Goal: Book appointment/travel/reservation

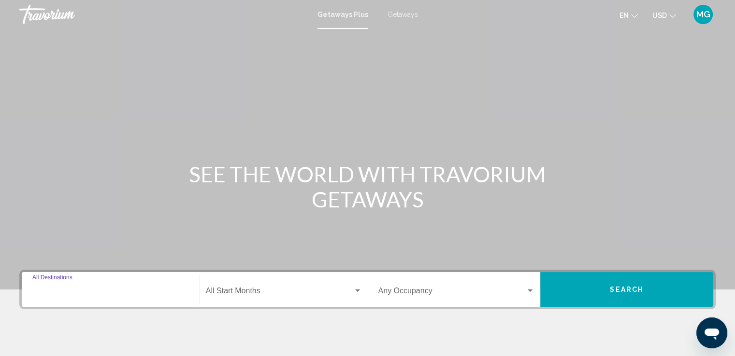
click at [173, 296] on input "Destination All Destinations" at bounding box center [110, 293] width 156 height 9
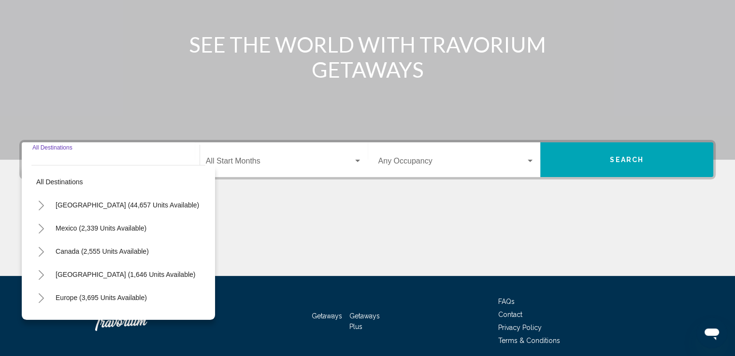
scroll to position [168, 0]
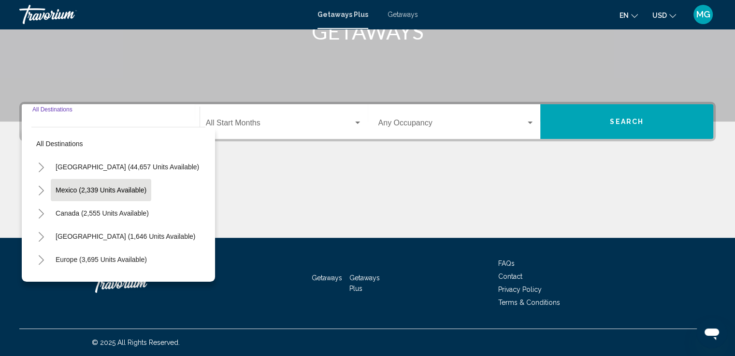
click at [116, 185] on button "Mexico (2,339 units available)" at bounding box center [101, 190] width 100 height 22
type input "**********"
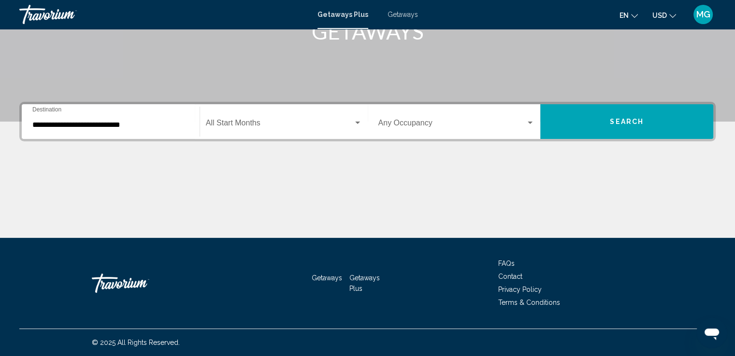
click at [174, 129] on div "**********" at bounding box center [110, 122] width 156 height 30
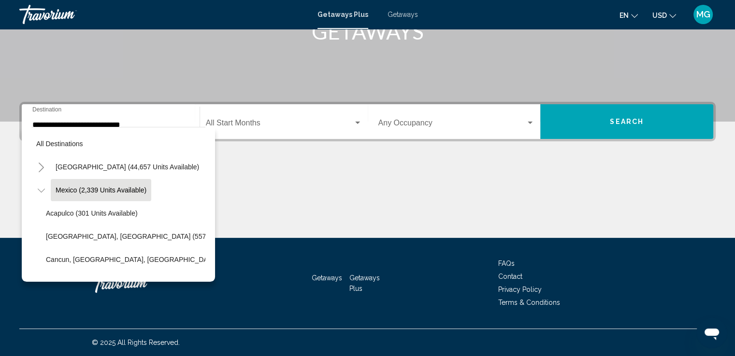
click at [270, 130] on div "Start Month All Start Months" at bounding box center [284, 122] width 156 height 30
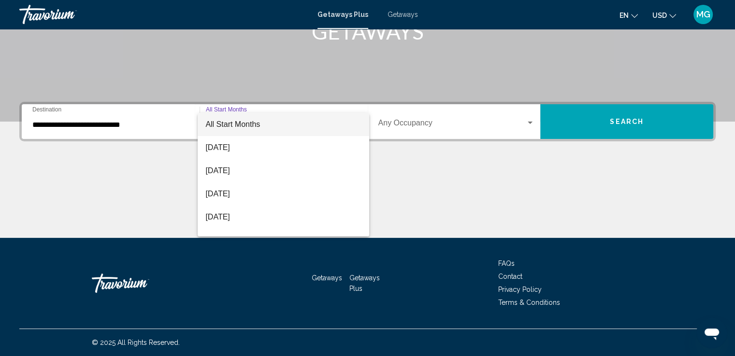
click at [527, 120] on div at bounding box center [367, 178] width 735 height 356
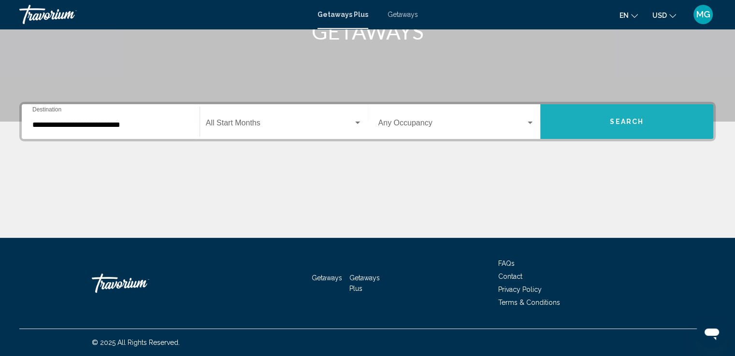
click at [614, 122] on span "Search" at bounding box center [626, 122] width 34 height 8
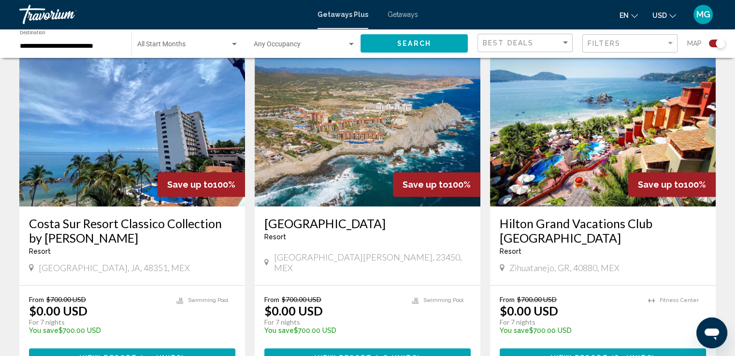
scroll to position [342, 0]
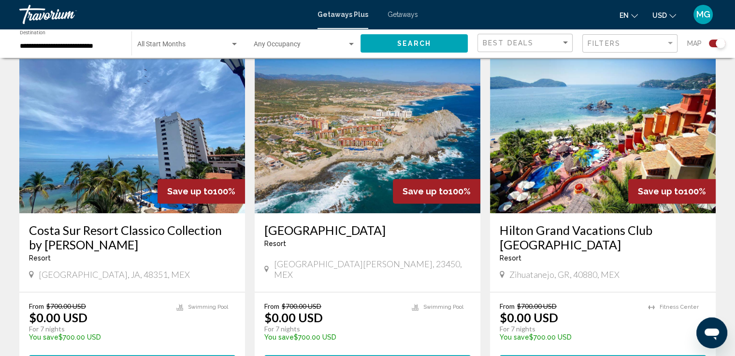
click at [20, 309] on div "From $700.00 USD $0.00 USD For 7 nights You save $700.00 USD temp 3 [GEOGRAPHIC…" at bounding box center [132, 338] width 226 height 90
click at [22, 319] on div "From $700.00 USD $0.00 USD For 7 nights You save $700.00 USD temp 3 [GEOGRAPHIC…" at bounding box center [132, 338] width 226 height 90
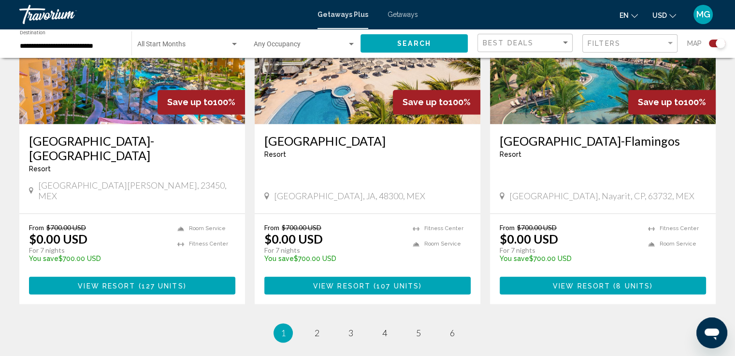
scroll to position [1461, 0]
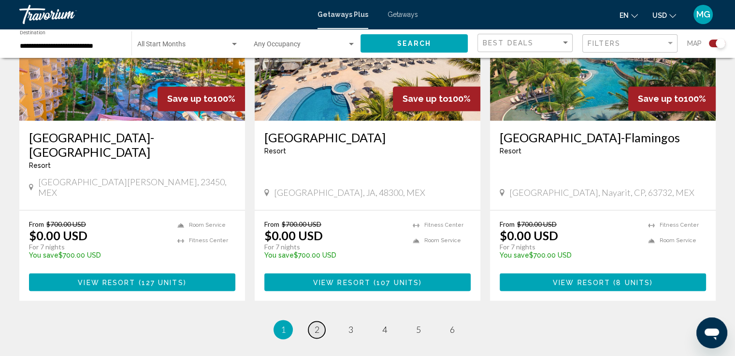
click at [317, 325] on span "2" at bounding box center [316, 330] width 5 height 11
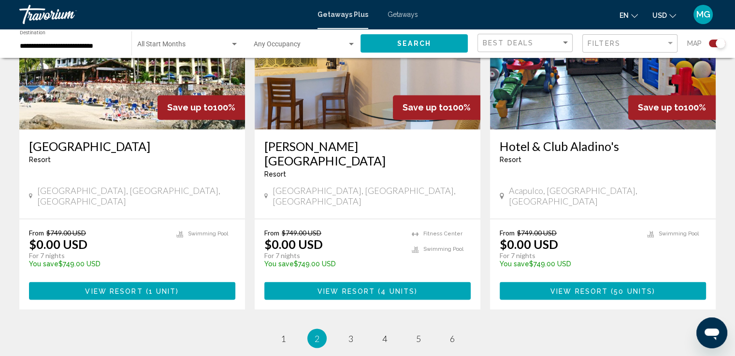
scroll to position [1500, 0]
